Goal: Task Accomplishment & Management: Manage account settings

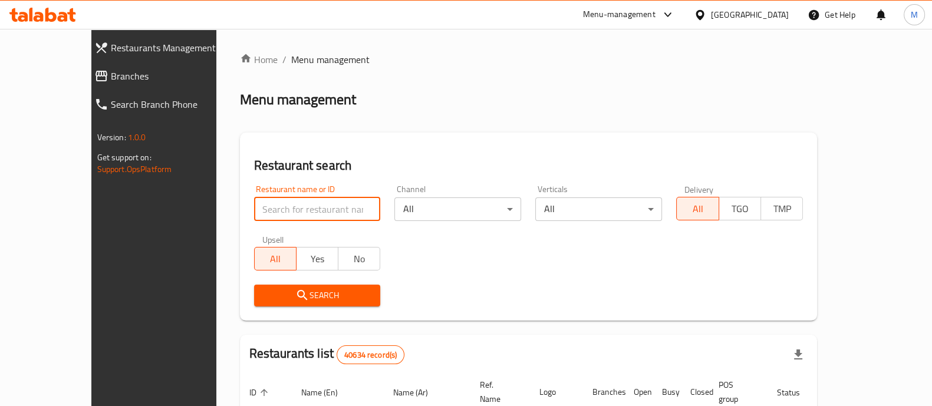
click at [254, 209] on input "search" at bounding box center [317, 209] width 127 height 24
paste input "674033"
type input "674033"
click button "Search" at bounding box center [317, 296] width 127 height 22
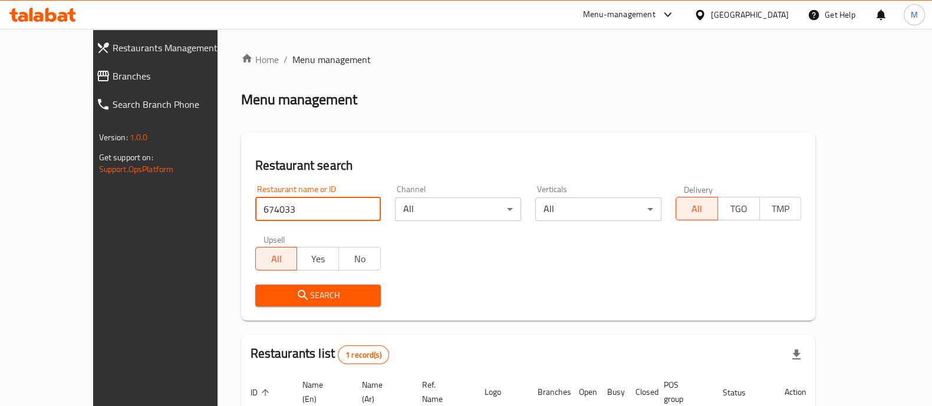
scroll to position [96, 0]
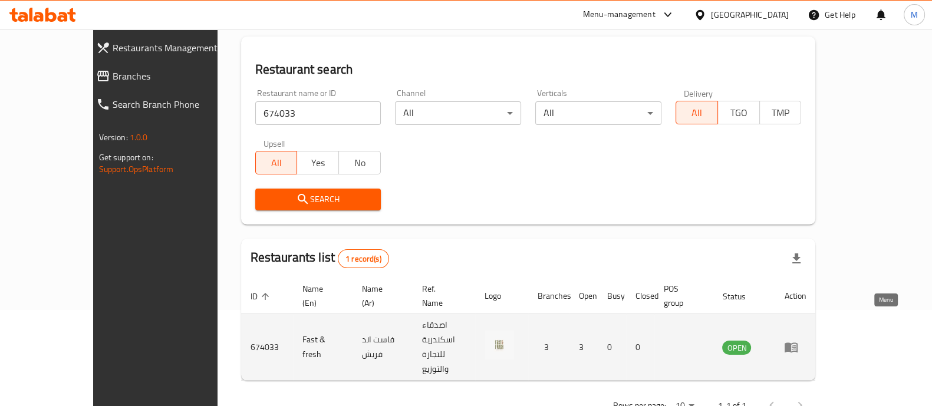
click at [798, 340] on icon "enhanced table" at bounding box center [791, 347] width 14 height 14
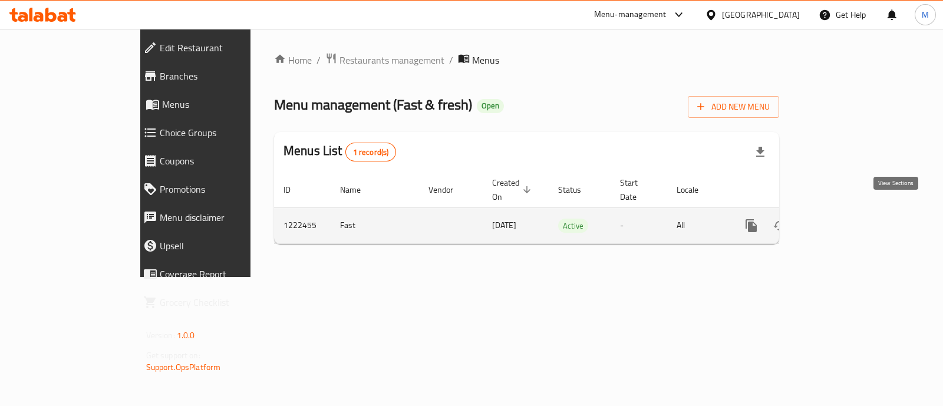
click at [844, 219] on icon "enhanced table" at bounding box center [836, 226] width 14 height 14
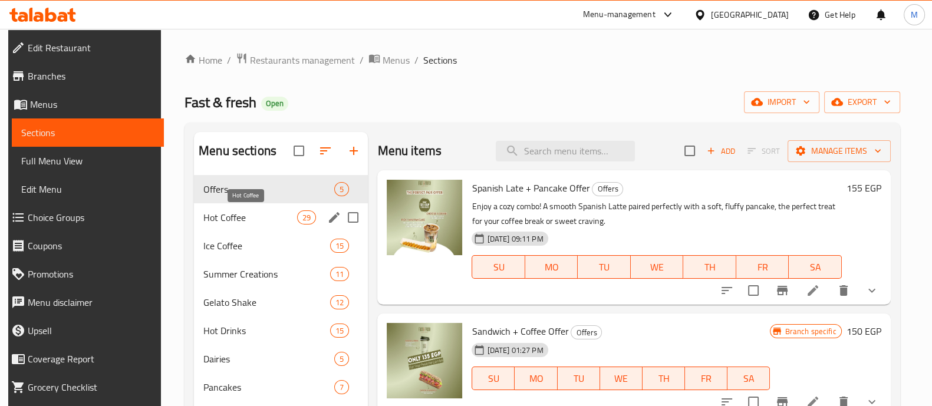
click at [215, 215] on span "Hot Coffee" at bounding box center [250, 217] width 94 height 14
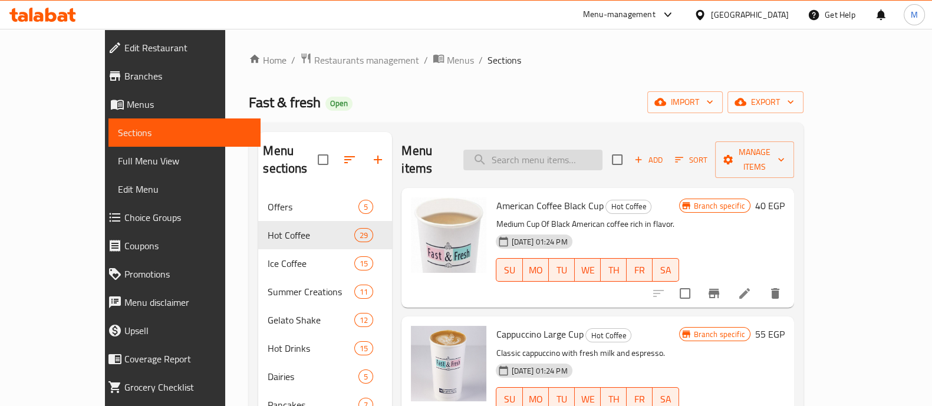
click at [538, 151] on input "search" at bounding box center [532, 160] width 139 height 21
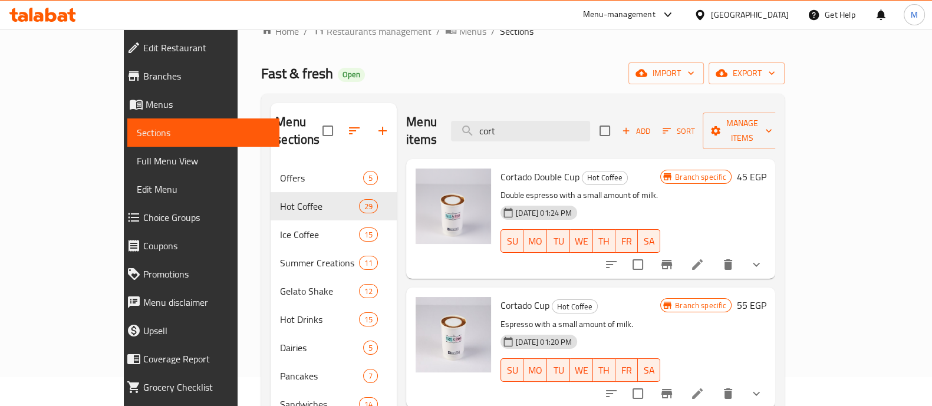
scroll to position [35, 0]
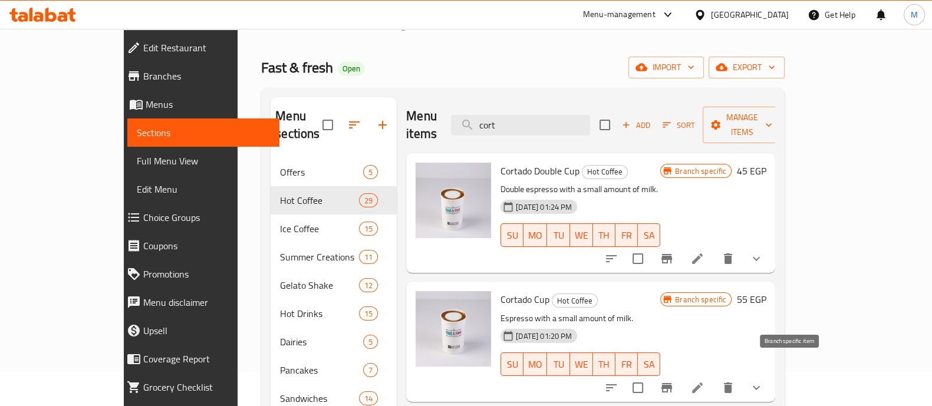
type input "cort"
click at [672, 383] on icon "Branch-specific-item" at bounding box center [666, 387] width 11 height 9
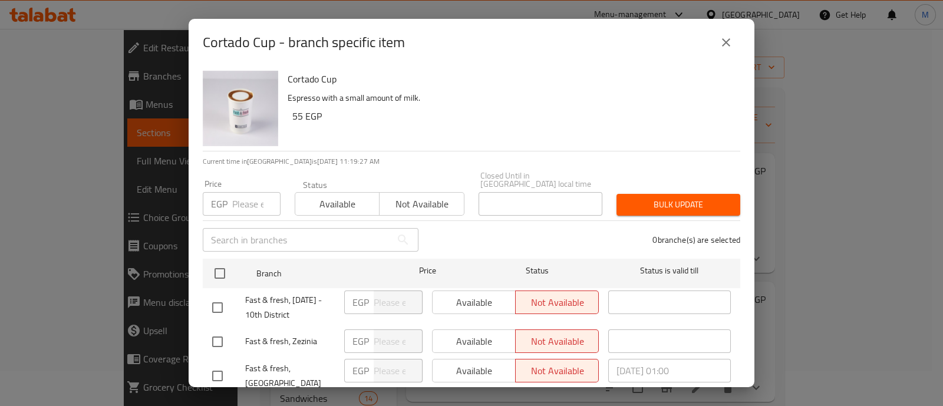
click at [215, 332] on input "checkbox" at bounding box center [217, 342] width 25 height 25
checkbox input "true"
click at [330, 196] on span "Available" at bounding box center [337, 204] width 75 height 17
click at [666, 198] on span "Bulk update" at bounding box center [678, 204] width 105 height 15
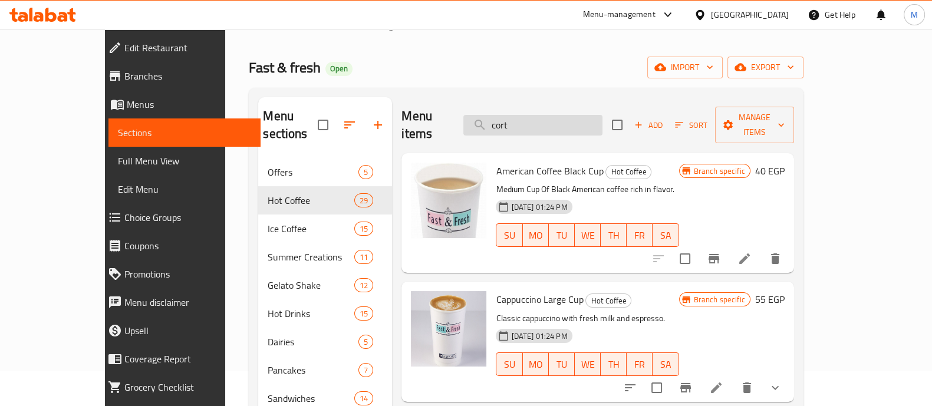
click at [572, 115] on input "cort" at bounding box center [532, 125] width 139 height 21
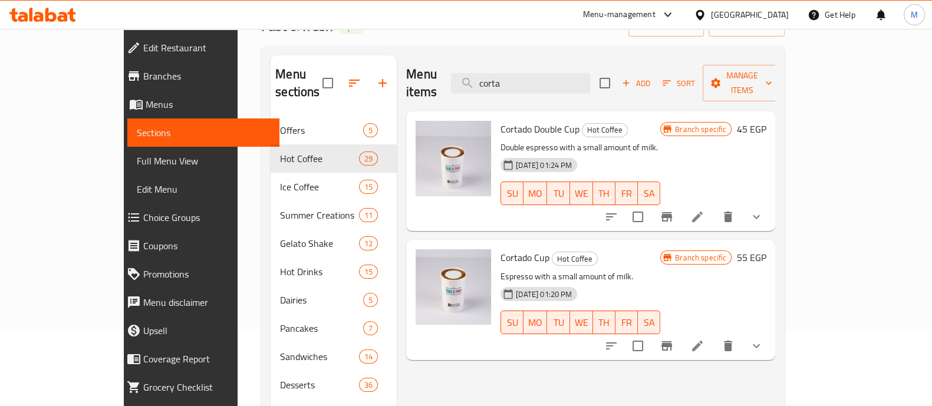
scroll to position [78, 0]
type input "corta"
click at [681, 331] on button "Branch-specific-item" at bounding box center [667, 345] width 28 height 28
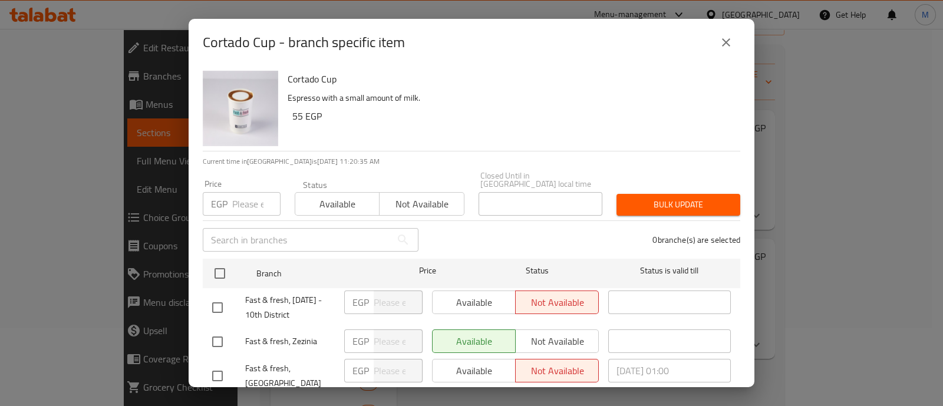
click at [390, 196] on span "Not available" at bounding box center [421, 204] width 75 height 17
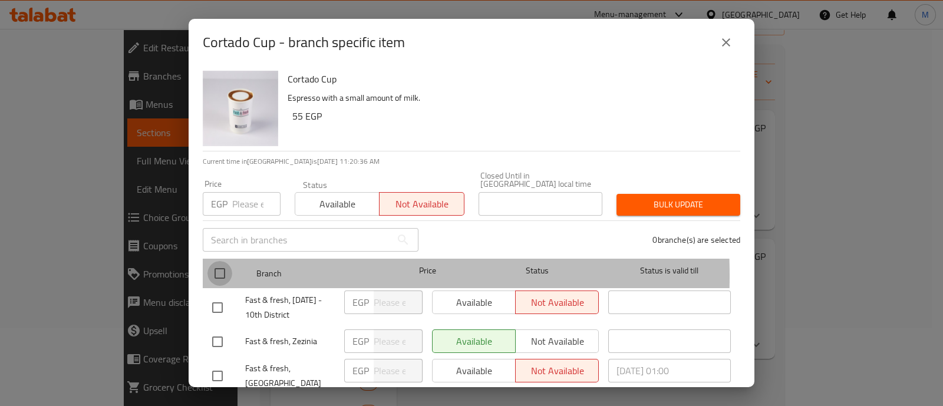
click at [215, 267] on input "checkbox" at bounding box center [219, 273] width 25 height 25
checkbox input "true"
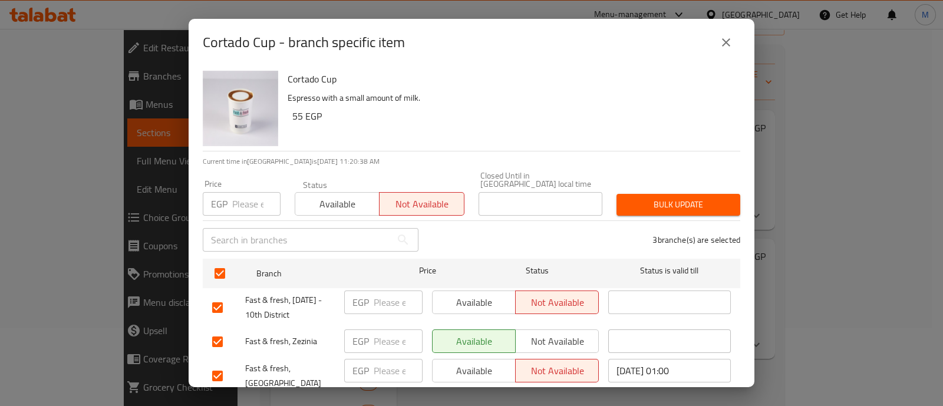
click at [648, 197] on span "Bulk update" at bounding box center [678, 204] width 105 height 15
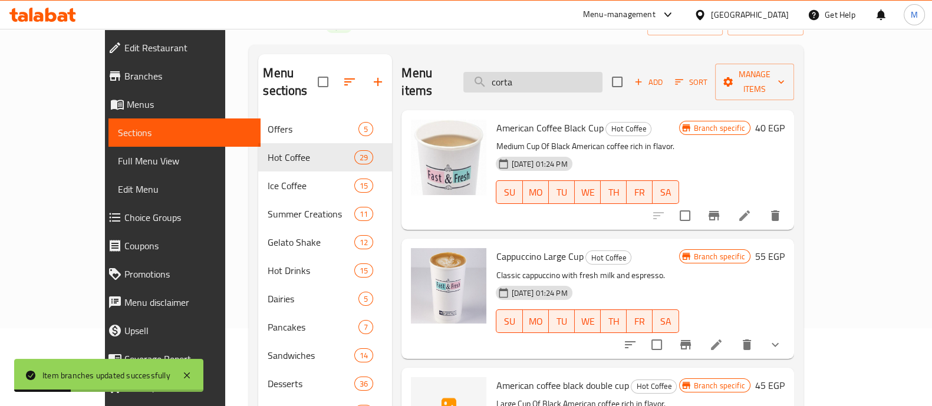
click at [550, 73] on input "corta" at bounding box center [532, 82] width 139 height 21
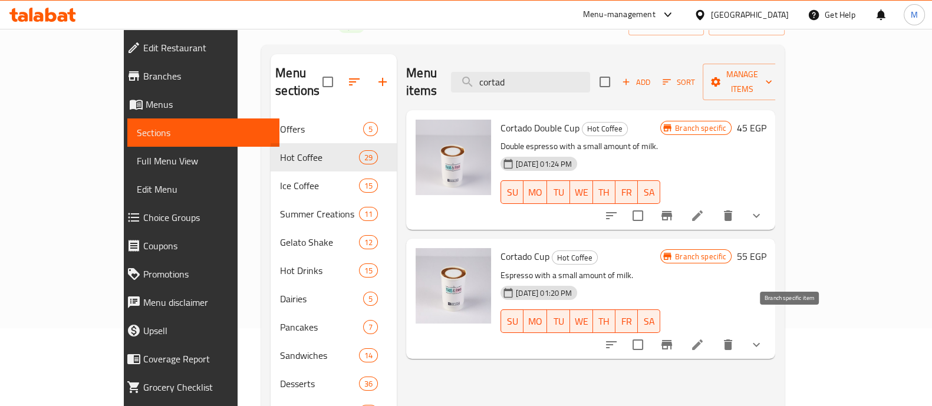
type input "cortad"
click at [672, 340] on icon "Branch-specific-item" at bounding box center [666, 344] width 11 height 9
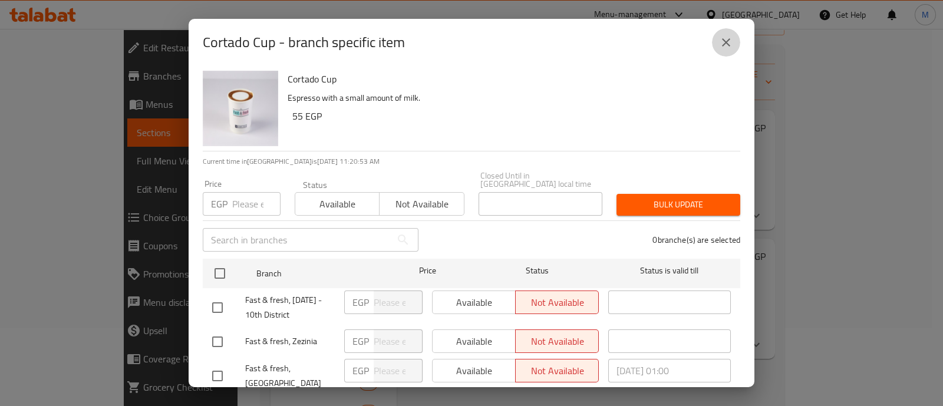
click at [726, 35] on icon "close" at bounding box center [726, 42] width 14 height 14
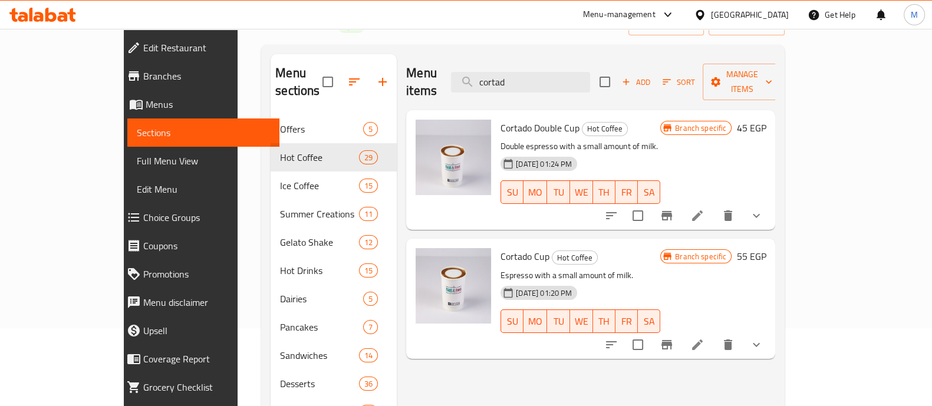
scroll to position [0, 0]
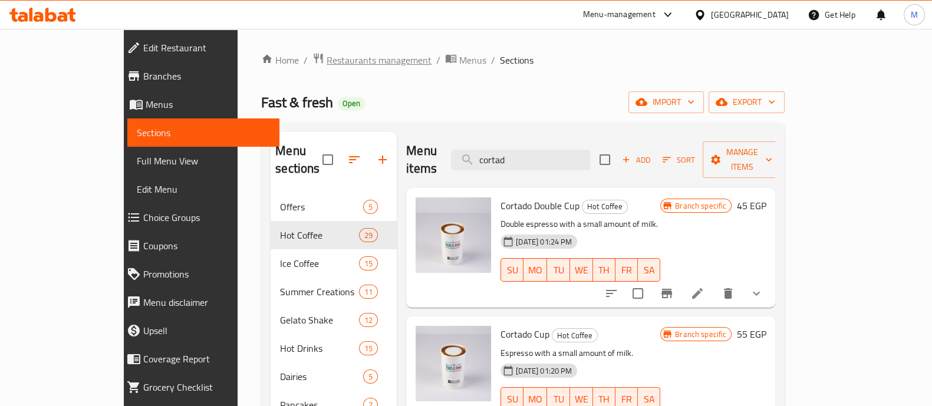
click at [327, 57] on span "Restaurants management" at bounding box center [379, 60] width 105 height 14
